Goal: Task Accomplishment & Management: Use online tool/utility

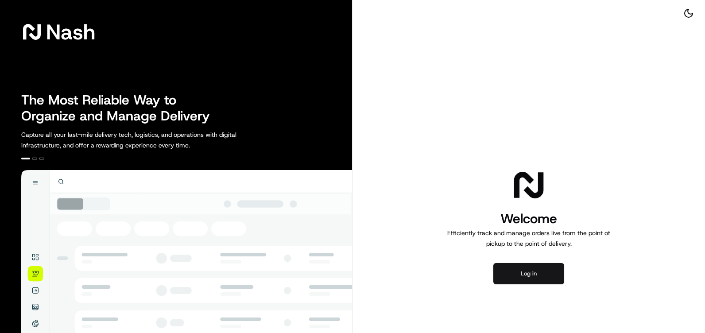
click at [539, 269] on button "Log in" at bounding box center [528, 273] width 71 height 21
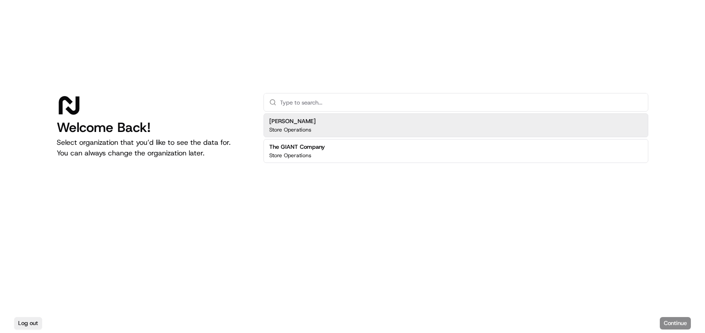
click at [307, 129] on p "Store Operations" at bounding box center [290, 129] width 42 height 7
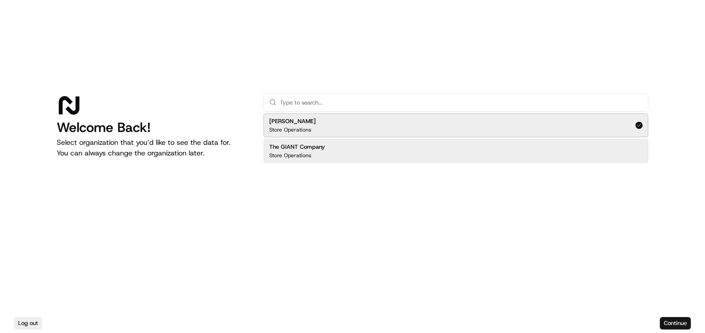
click at [675, 322] on button "Continue" at bounding box center [674, 323] width 31 height 12
